Goal: Information Seeking & Learning: Find specific fact

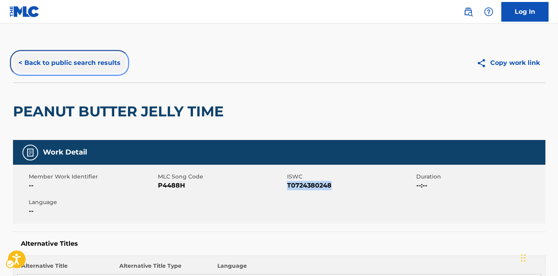
drag, startPoint x: 79, startPoint y: 69, endPoint x: 145, endPoint y: 69, distance: 65.8
click at [79, 69] on button "< Back to public search results" at bounding box center [69, 63] width 113 height 20
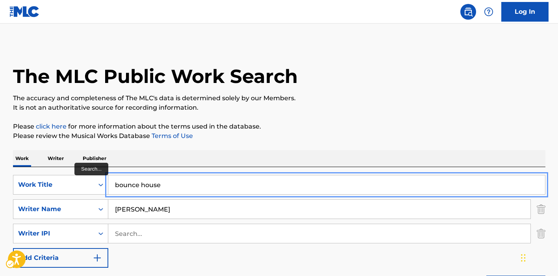
type input "bounce house"
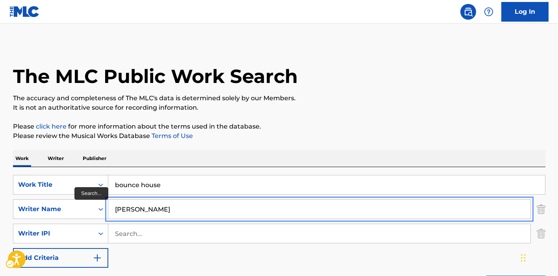
type input "[PERSON_NAME]"
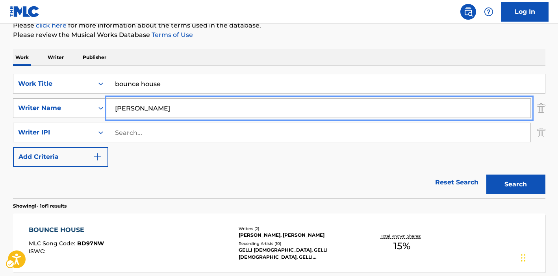
scroll to position [139, 0]
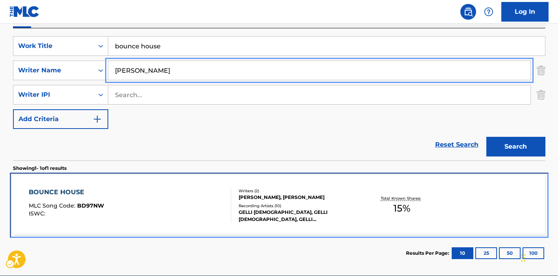
click at [174, 207] on div "BOUNCE HOUSE MLC Song Code : BD97NW ISWC :" at bounding box center [130, 205] width 202 height 35
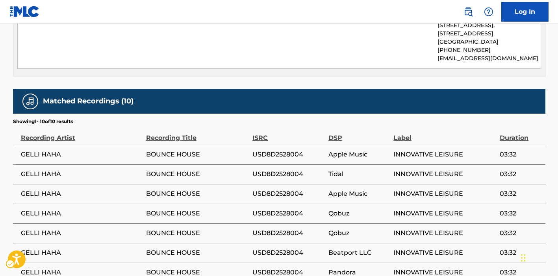
scroll to position [432, 0]
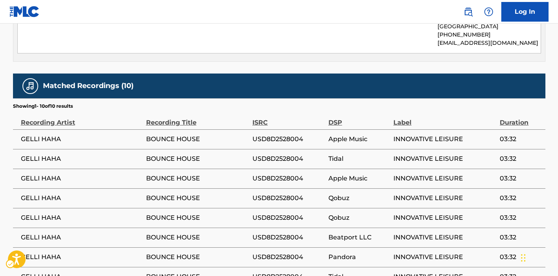
click at [396, 139] on span "INNOVATIVE LEISURE" at bounding box center [444, 139] width 102 height 9
copy div "INNOVATIVE LEISURE"
